Goal: Information Seeking & Learning: Learn about a topic

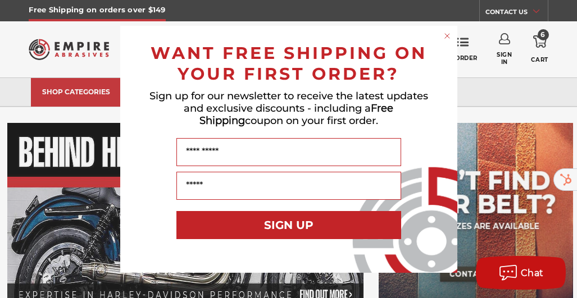
click at [443, 36] on circle "Close dialog" at bounding box center [446, 35] width 11 height 11
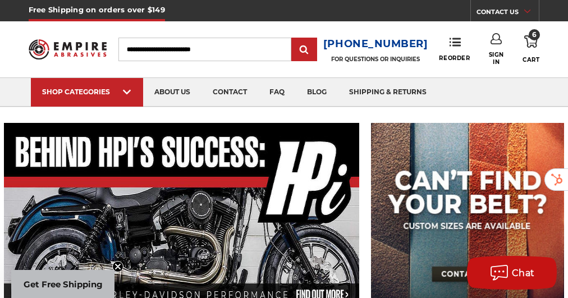
click at [155, 52] on input "Search" at bounding box center [204, 50] width 173 height 24
type input "*******"
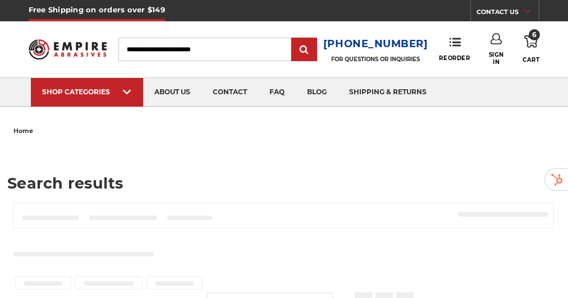
type input "*******"
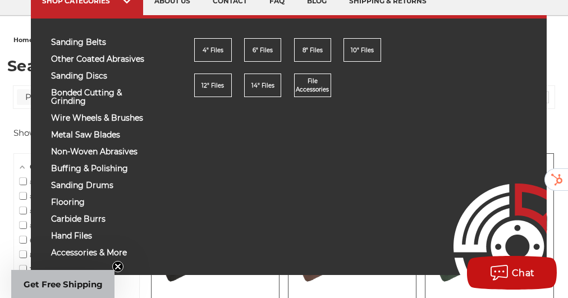
scroll to position [92, 0]
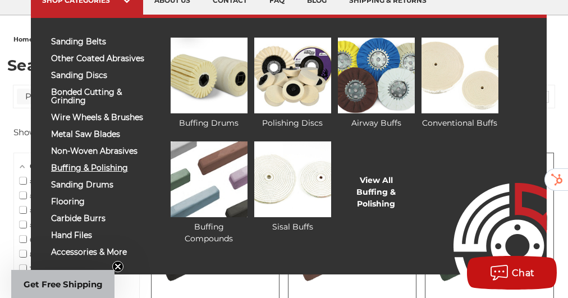
click at [95, 168] on span "buffing & polishing" at bounding box center [98, 168] width 95 height 8
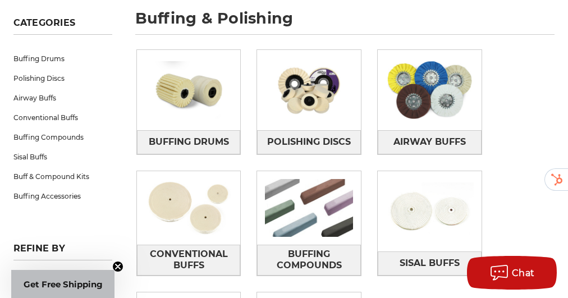
scroll to position [161, 0]
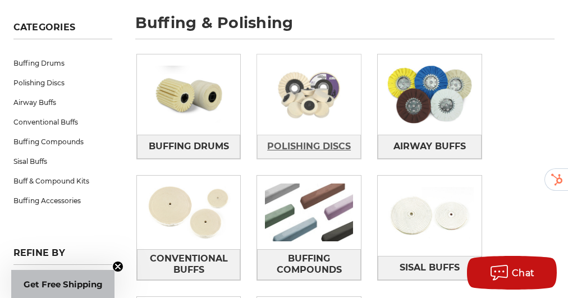
click at [320, 143] on span "Polishing Discs" at bounding box center [309, 146] width 84 height 19
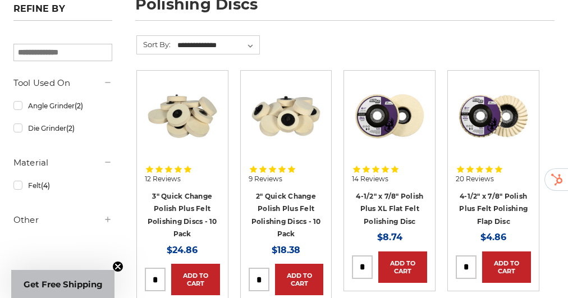
scroll to position [179, 0]
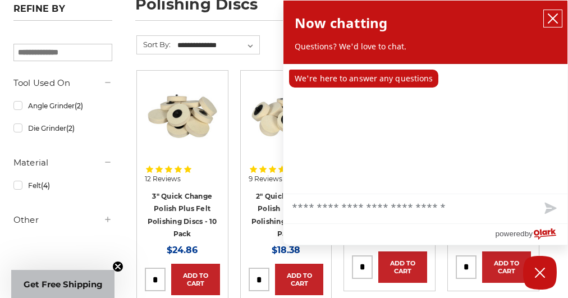
click at [554, 15] on icon "close chatbox" at bounding box center [552, 18] width 11 height 11
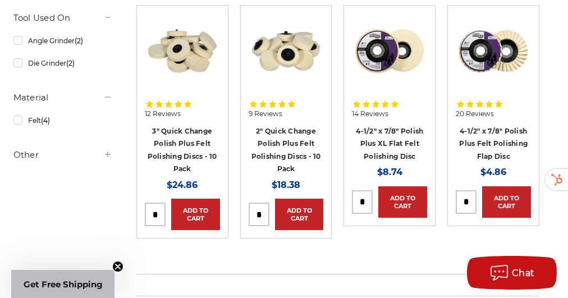
scroll to position [244, 0]
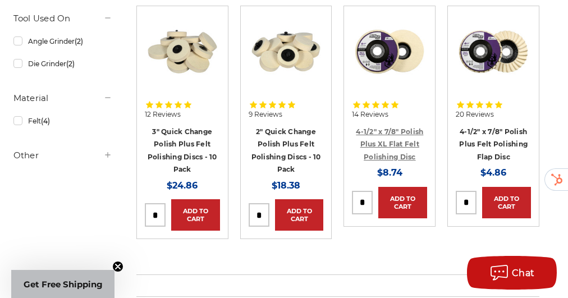
click at [408, 142] on link "4-1/2" x 7/8" Polish Plus XL Flat Felt Polishing Disc" at bounding box center [389, 144] width 67 height 34
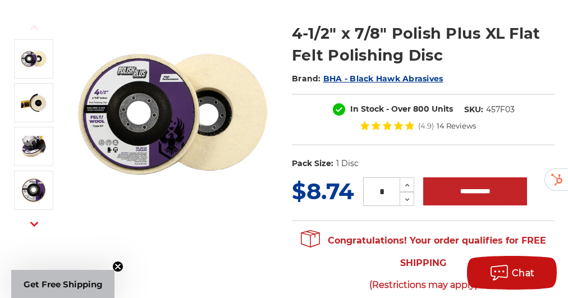
scroll to position [137, 0]
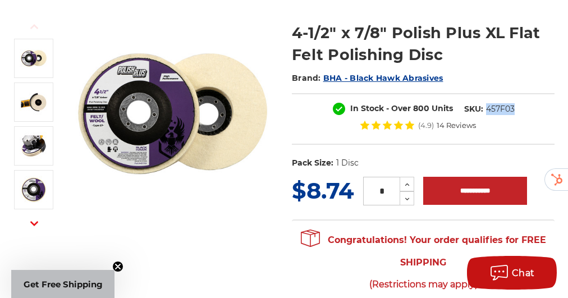
drag, startPoint x: 514, startPoint y: 107, endPoint x: 487, endPoint y: 108, distance: 27.5
click at [487, 108] on dd "457F03" at bounding box center [500, 109] width 29 height 12
copy dd "457F03"
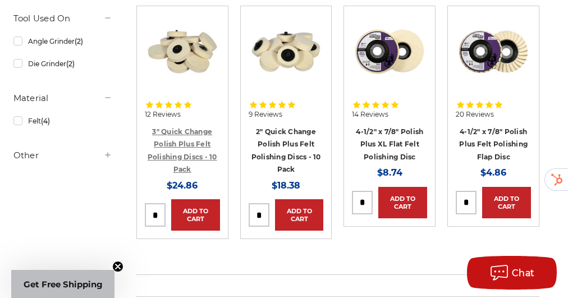
click at [186, 130] on link "3" Quick Change Polish Plus Felt Polishing Discs - 10 Pack" at bounding box center [183, 150] width 70 height 47
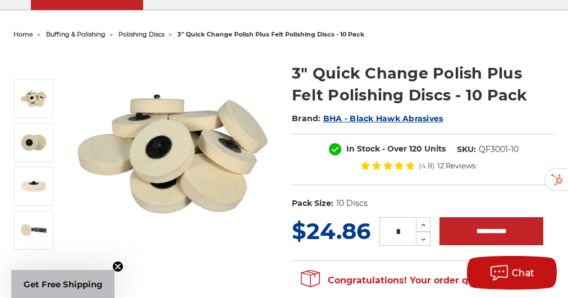
scroll to position [104, 0]
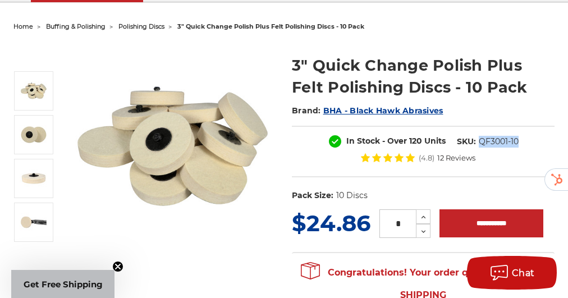
drag, startPoint x: 519, startPoint y: 140, endPoint x: 482, endPoint y: 143, distance: 37.7
click at [482, 143] on dl "SKU: QF3001-10" at bounding box center [487, 142] width 73 height 12
copy dd "QF3001-10"
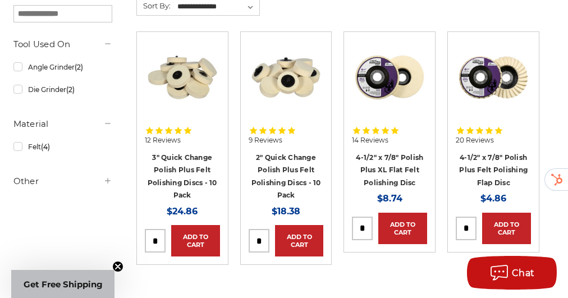
scroll to position [218, 0]
click at [516, 165] on link "4-1/2" x 7/8" Polish Plus Felt Polishing Flap Disc" at bounding box center [493, 170] width 68 height 34
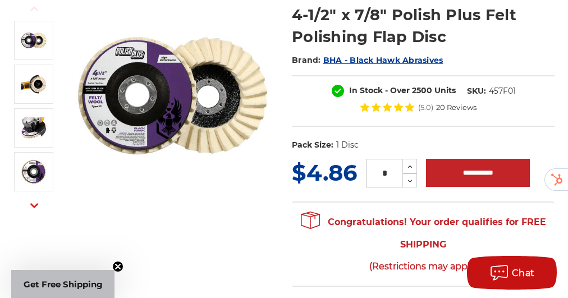
scroll to position [174, 0]
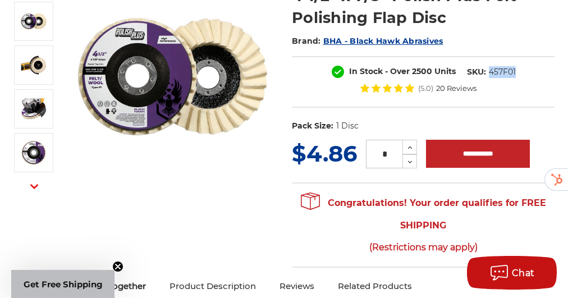
drag, startPoint x: 516, startPoint y: 72, endPoint x: 491, endPoint y: 67, distance: 25.7
click at [491, 67] on dl "SKU: 457F01" at bounding box center [491, 72] width 60 height 12
copy dd "457F01"
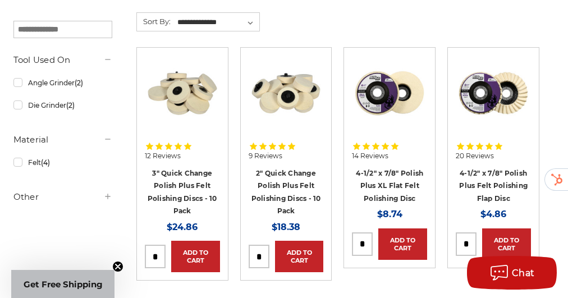
scroll to position [202, 0]
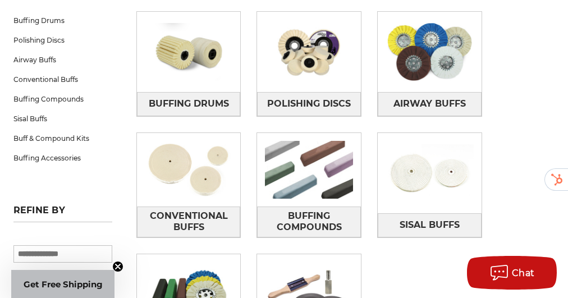
scroll to position [204, 0]
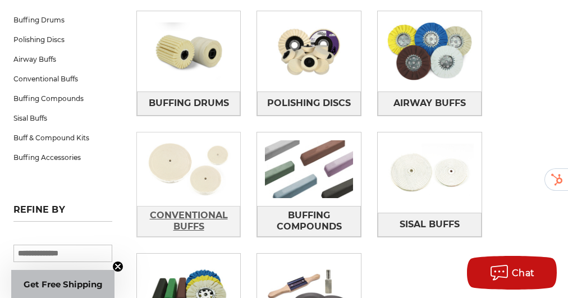
click at [203, 212] on span "Conventional Buffs" at bounding box center [189, 221] width 103 height 30
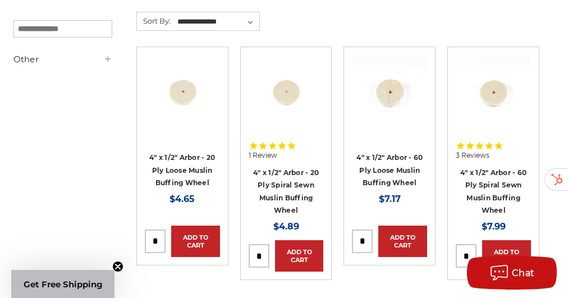
scroll to position [207, 0]
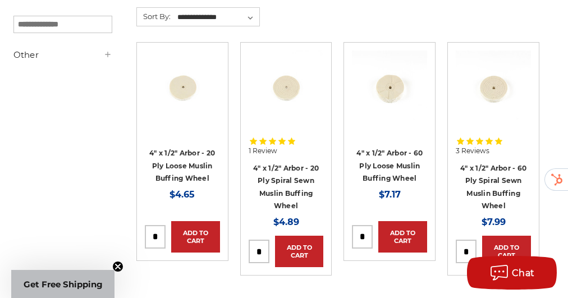
click at [279, 94] on img at bounding box center [286, 88] width 75 height 75
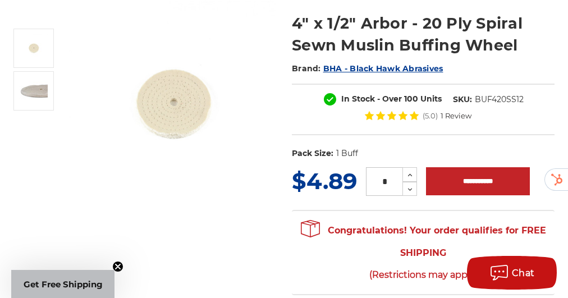
scroll to position [153, 0]
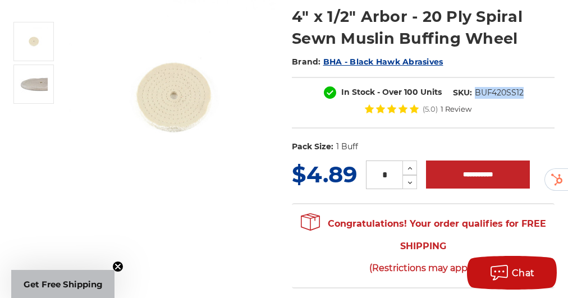
drag, startPoint x: 523, startPoint y: 90, endPoint x: 475, endPoint y: 95, distance: 48.0
click at [475, 95] on dd "BUF420SS12" at bounding box center [499, 93] width 49 height 12
copy dd "BUF420SS12"
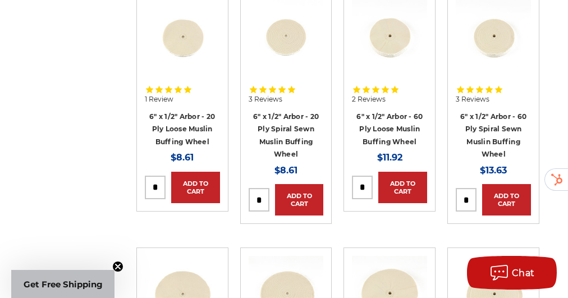
scroll to position [516, 0]
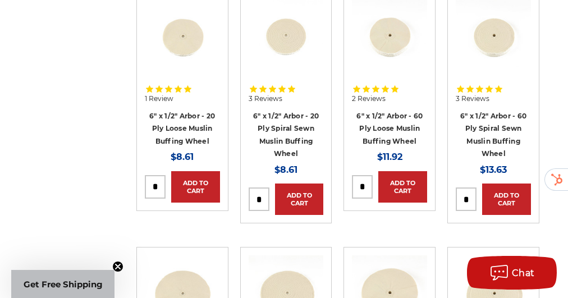
click at [289, 47] on img at bounding box center [286, 35] width 75 height 75
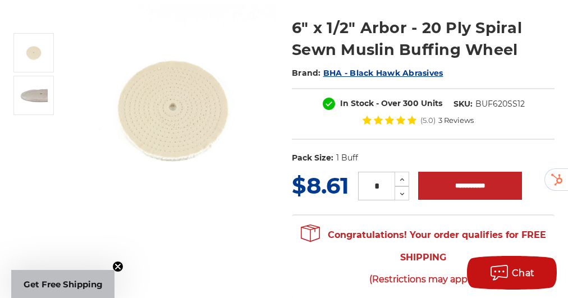
scroll to position [141, 0]
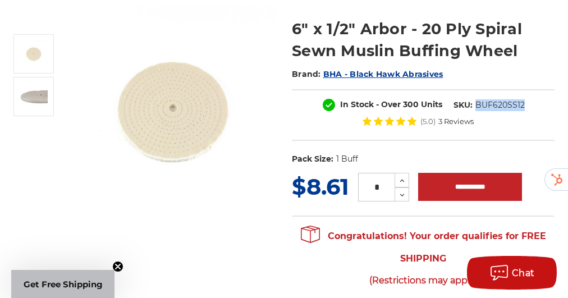
drag, startPoint x: 525, startPoint y: 105, endPoint x: 476, endPoint y: 109, distance: 49.6
click at [476, 109] on dl "SKU: BUF620SS12" at bounding box center [489, 105] width 83 height 12
copy dd "BUF620SS12"
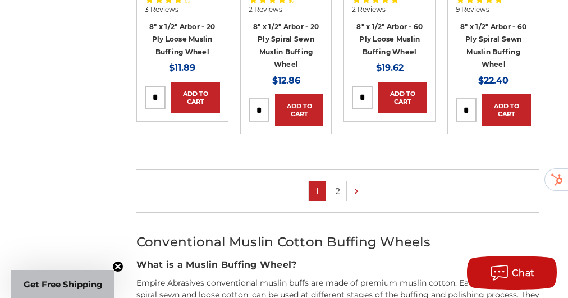
scroll to position [864, 0]
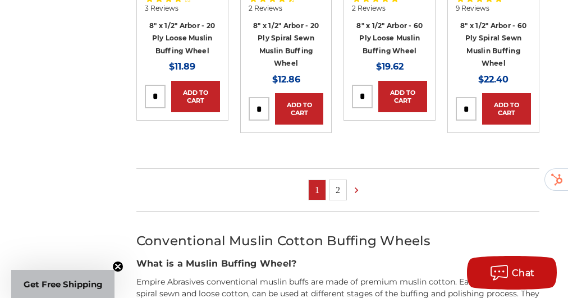
click at [337, 185] on link "2" at bounding box center [338, 190] width 17 height 20
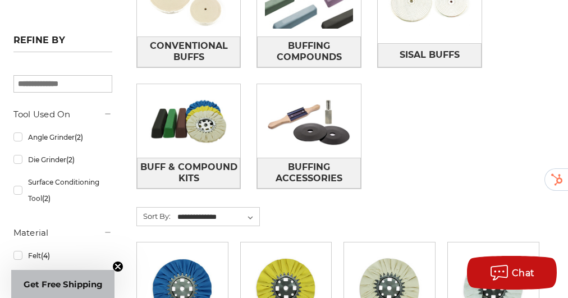
scroll to position [369, 0]
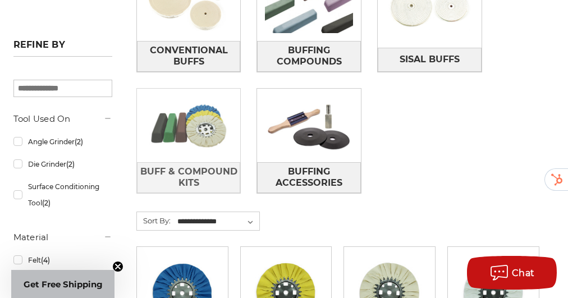
click at [202, 125] on img at bounding box center [189, 126] width 104 height 74
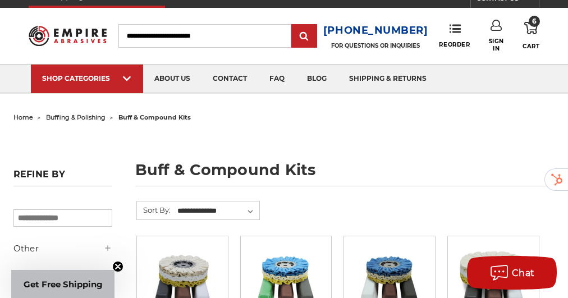
scroll to position [13, 0]
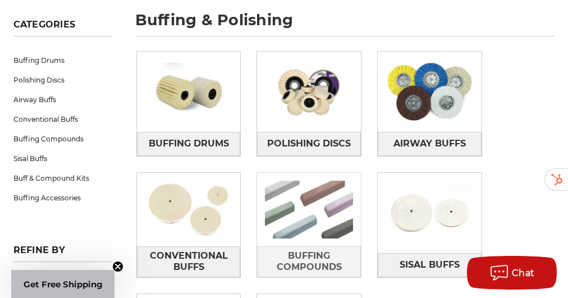
scroll to position [161, 0]
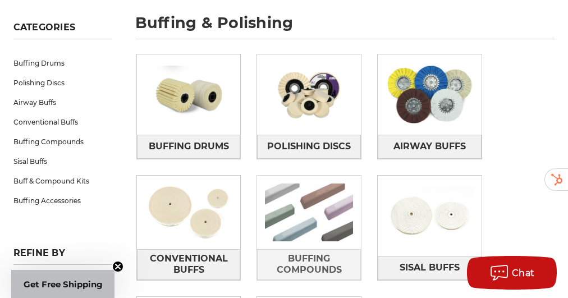
click at [320, 224] on img at bounding box center [309, 213] width 104 height 74
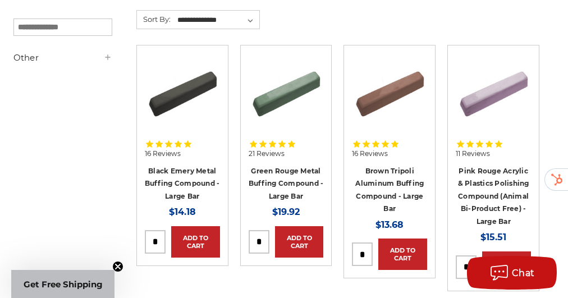
scroll to position [205, 0]
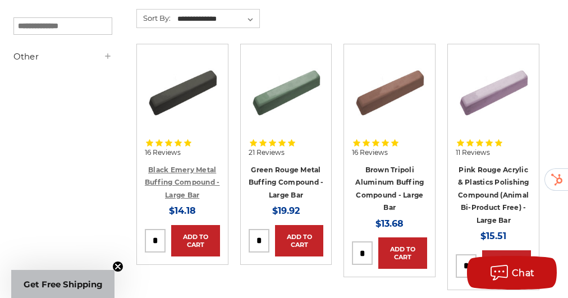
click at [192, 168] on link "Black Emery Metal Buffing Compound - Large Bar" at bounding box center [182, 183] width 75 height 34
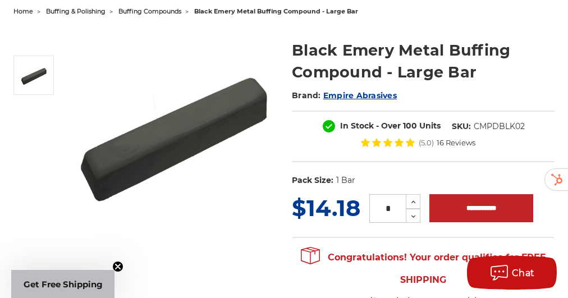
scroll to position [118, 0]
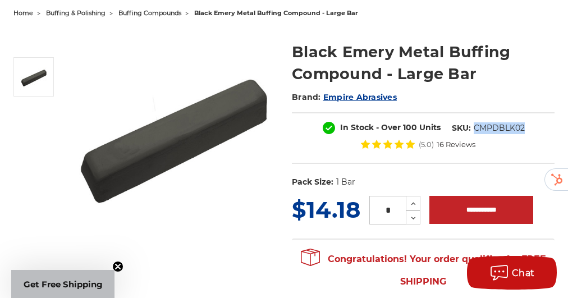
drag, startPoint x: 526, startPoint y: 127, endPoint x: 474, endPoint y: 127, distance: 51.6
click at [474, 127] on dl "SKU: CMPDBLK02" at bounding box center [488, 128] width 84 height 12
copy dd "CMPDBLK02"
